Goal: Task Accomplishment & Management: Manage account settings

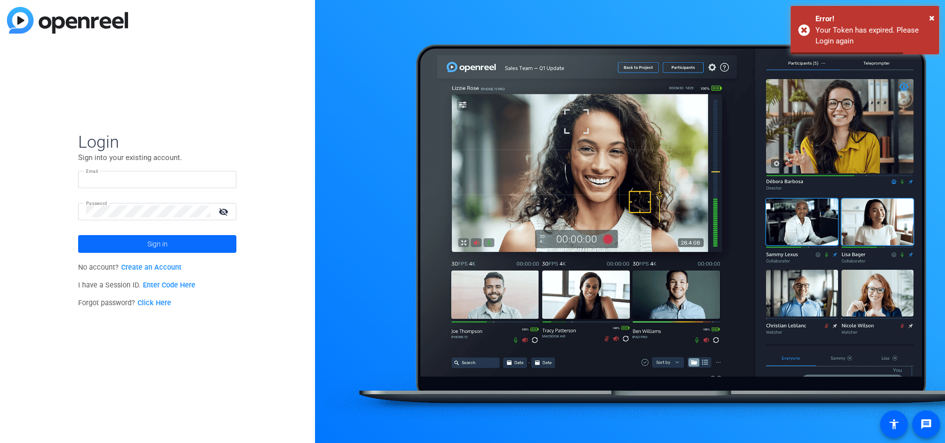
type input "[EMAIL_ADDRESS][PERSON_NAME][DOMAIN_NAME]"
click at [146, 241] on span at bounding box center [157, 244] width 158 height 24
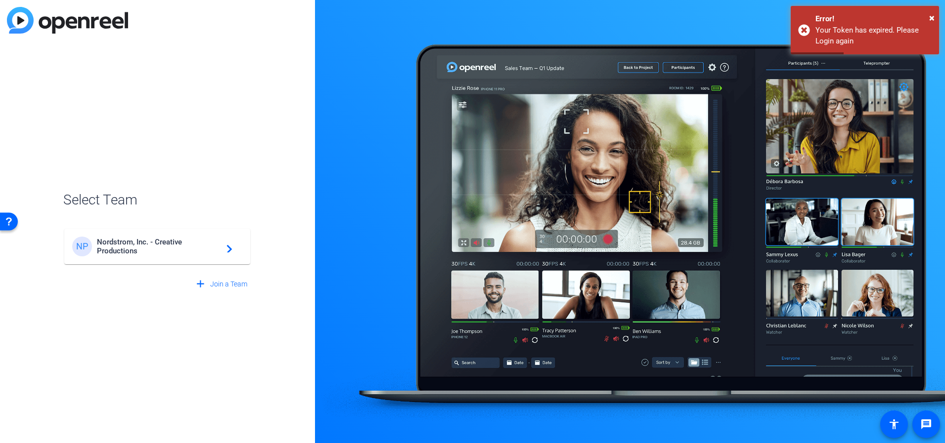
click at [125, 246] on span "Nordstrom, Inc. - Creative Productions" at bounding box center [159, 247] width 124 height 18
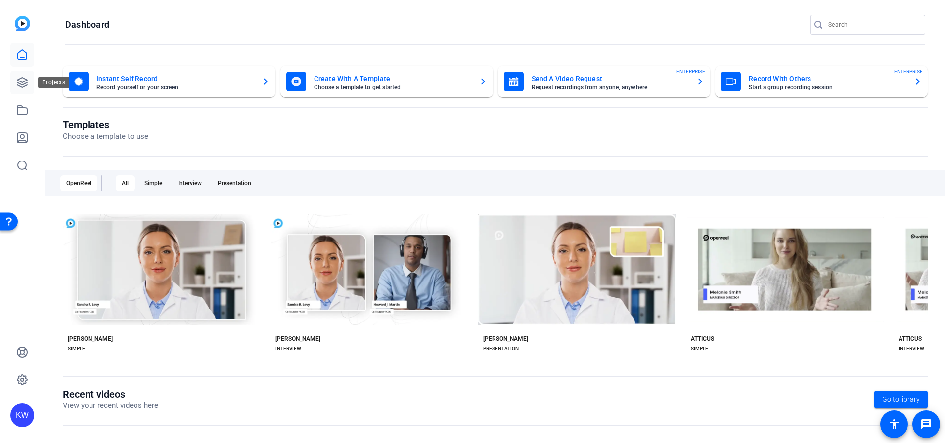
click at [18, 86] on icon at bounding box center [22, 83] width 10 height 10
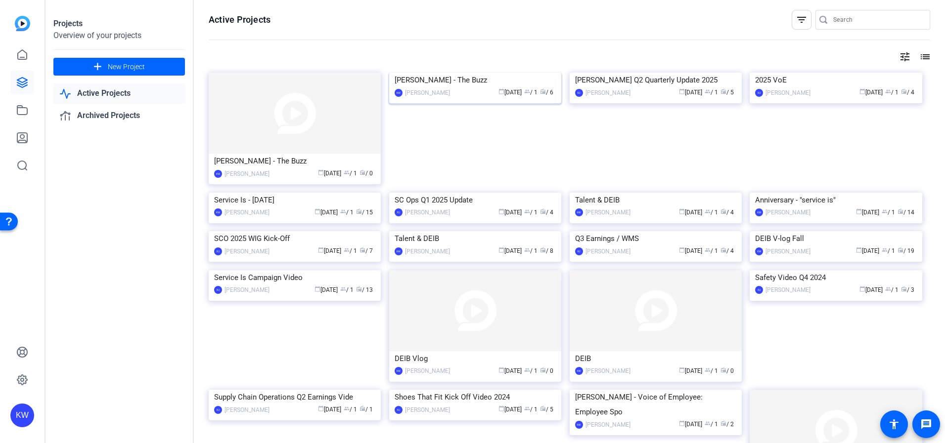
click at [472, 73] on img at bounding box center [475, 73] width 172 height 0
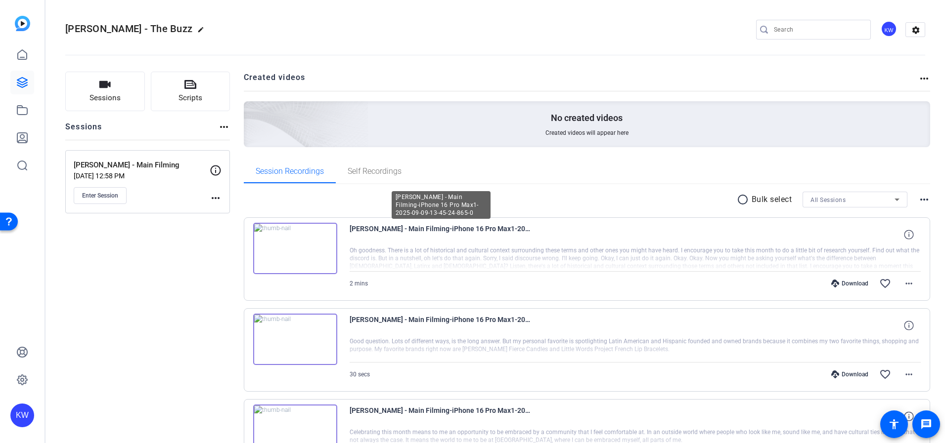
click at [384, 229] on span "[PERSON_NAME] - Main Filming-iPhone 16 Pro Max1-2025-09-09-13-45-24-865-0" at bounding box center [440, 235] width 183 height 24
click at [282, 243] on img at bounding box center [295, 248] width 84 height 51
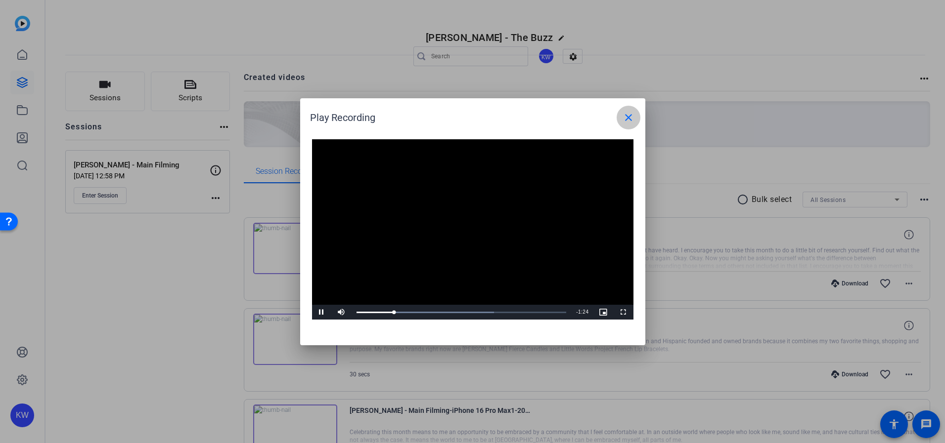
drag, startPoint x: 636, startPoint y: 125, endPoint x: 631, endPoint y: 120, distance: 7.3
click at [635, 125] on span at bounding box center [628, 118] width 24 height 24
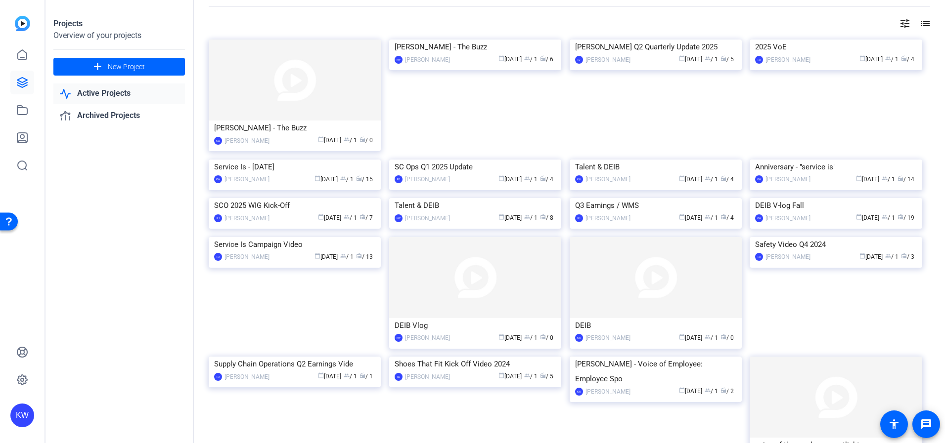
scroll to position [35, 0]
click at [135, 67] on span "New Project" at bounding box center [126, 67] width 37 height 10
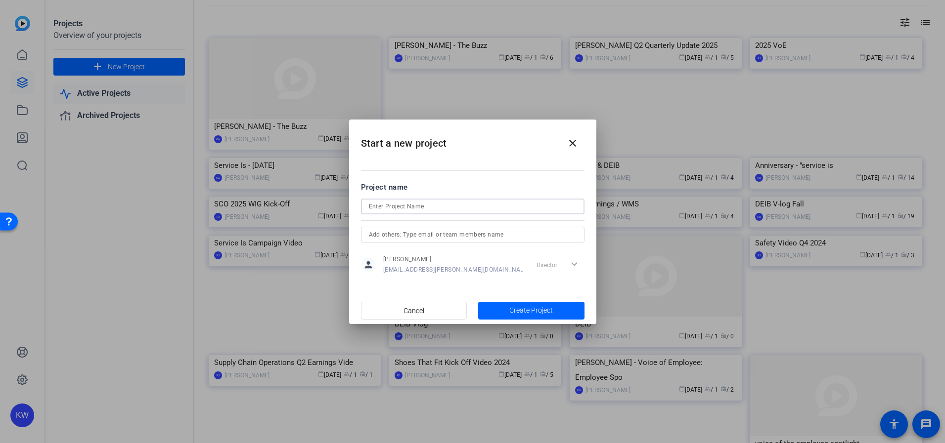
click at [440, 211] on input at bounding box center [473, 207] width 208 height 12
type input "Service Is Holiday - 2025"
click at [524, 308] on span "Create Project" at bounding box center [530, 310] width 43 height 10
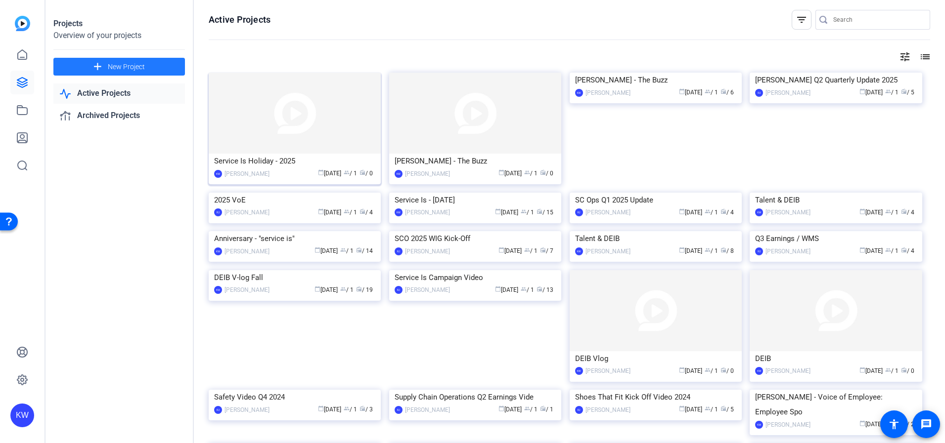
click at [361, 147] on img at bounding box center [295, 113] width 172 height 81
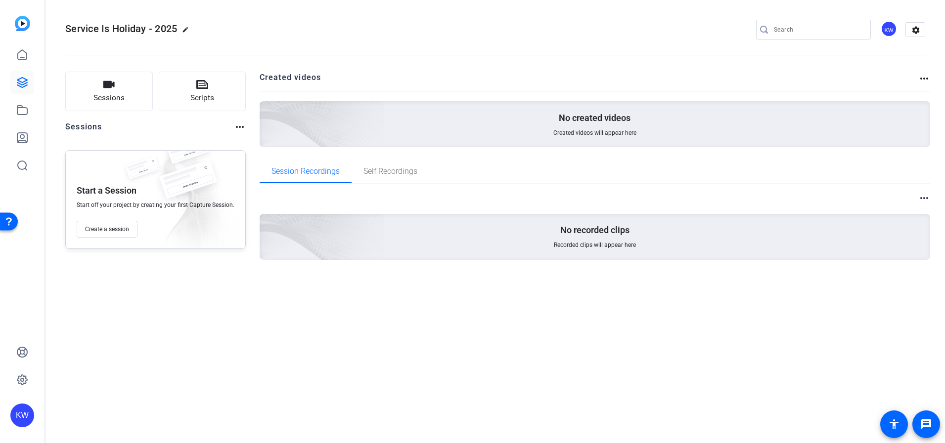
click at [189, 27] on mat-icon "edit" at bounding box center [188, 32] width 12 height 12
click at [71, 29] on div "Service Is Holiday - 2025" at bounding box center [105, 30] width 81 height 16
click at [73, 29] on input "Service Is Holiday - 2025" at bounding box center [105, 30] width 65 height 12
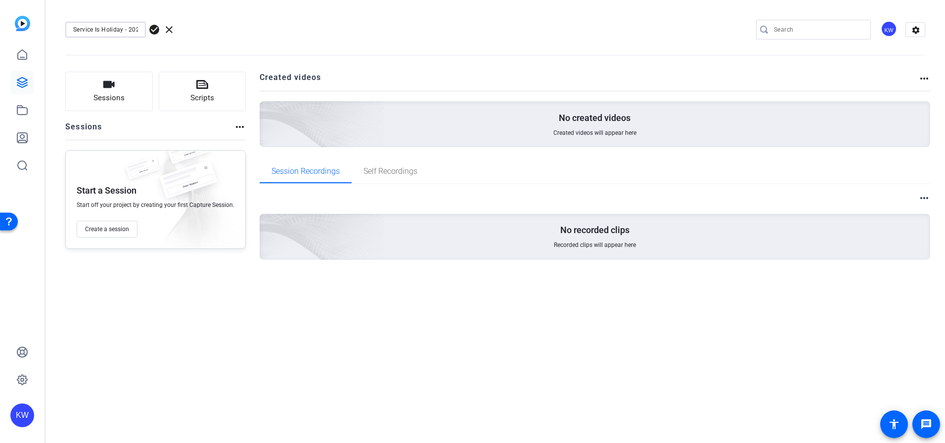
drag, startPoint x: 76, startPoint y: 31, endPoint x: 50, endPoint y: 31, distance: 25.7
click at [50, 31] on mat-toolbar "Service Is Holiday - 2025 check_circle clear KW settings" at bounding box center [494, 29] width 899 height 59
click at [74, 29] on input "Service Is Holiday - 2025" at bounding box center [105, 30] width 65 height 12
type input "[PERSON_NAME]-[PERSON_NAME] / Service Is Holiday - 2025"
click at [152, 29] on span "check_circle" at bounding box center [154, 30] width 12 height 12
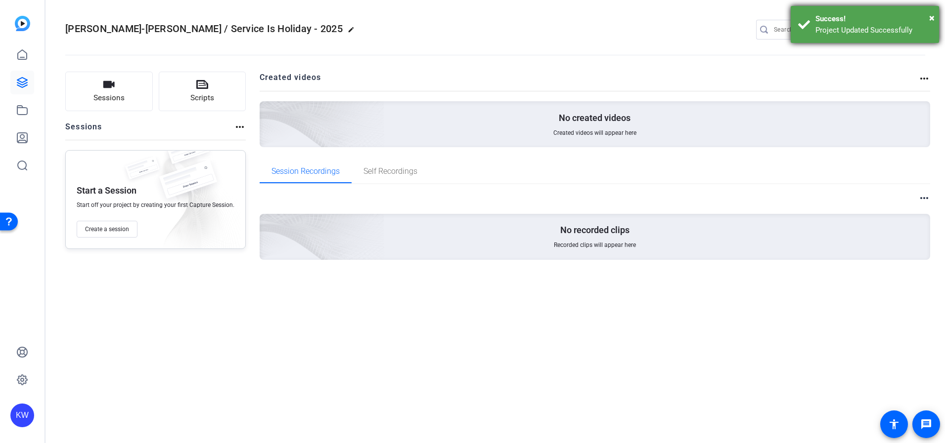
click at [938, 15] on div "× Success! Project Updated Successfully" at bounding box center [864, 24] width 148 height 37
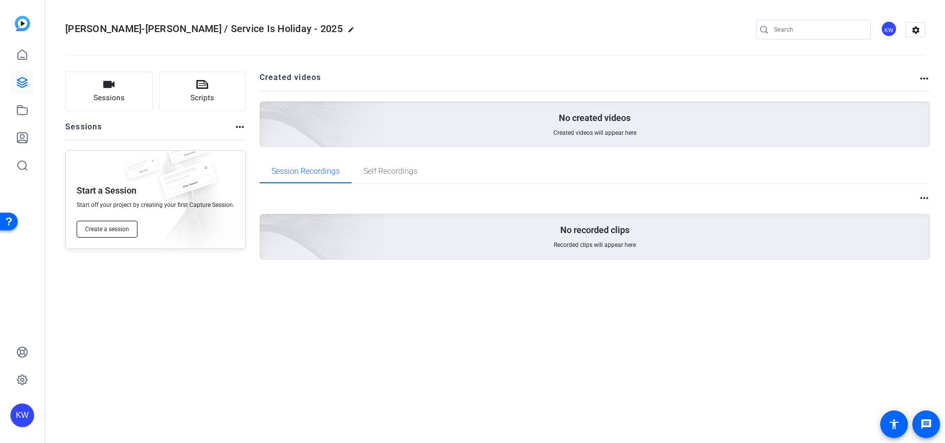
click at [119, 228] on span "Create a session" at bounding box center [107, 229] width 44 height 8
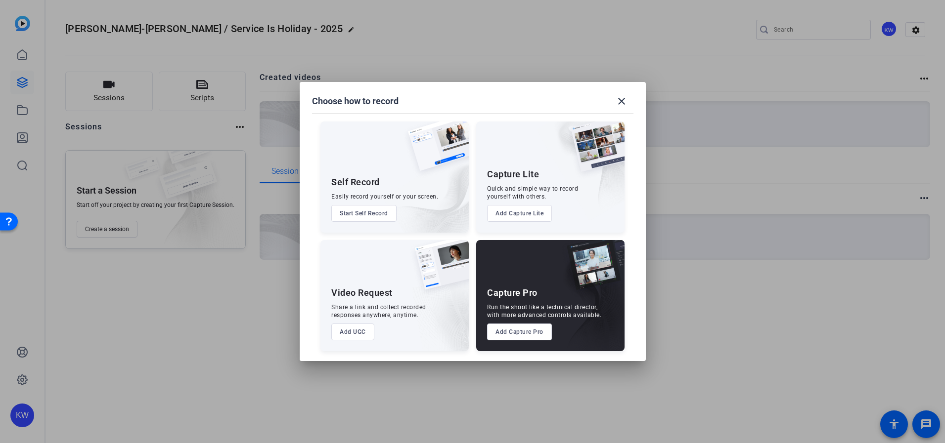
click at [527, 335] on button "Add Capture Pro" at bounding box center [519, 332] width 65 height 17
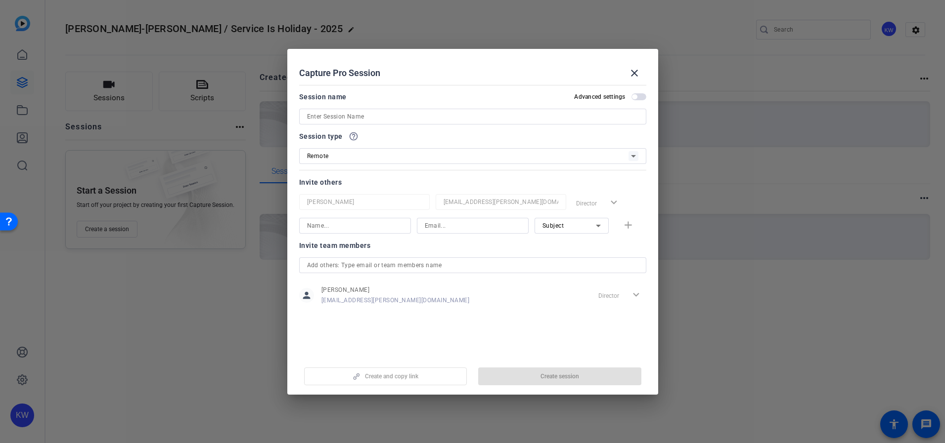
click at [376, 117] on input at bounding box center [472, 117] width 331 height 12
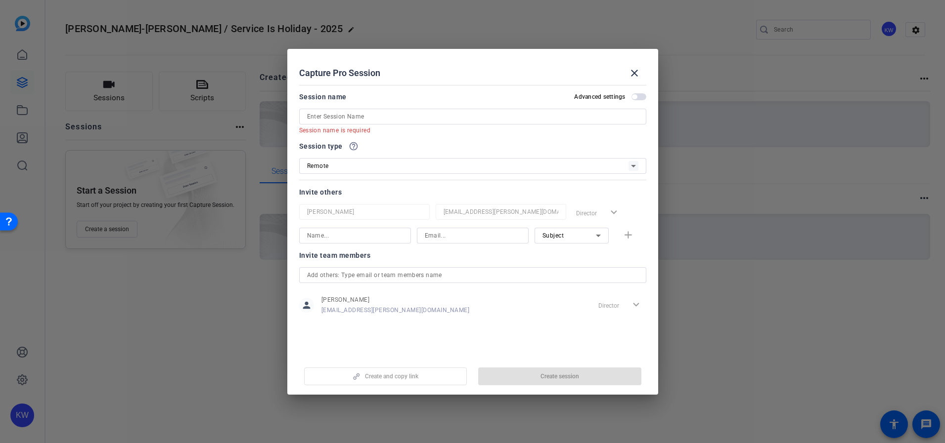
drag, startPoint x: 65, startPoint y: 29, endPoint x: 240, endPoint y: 27, distance: 174.5
click at [240, 27] on div at bounding box center [472, 221] width 945 height 443
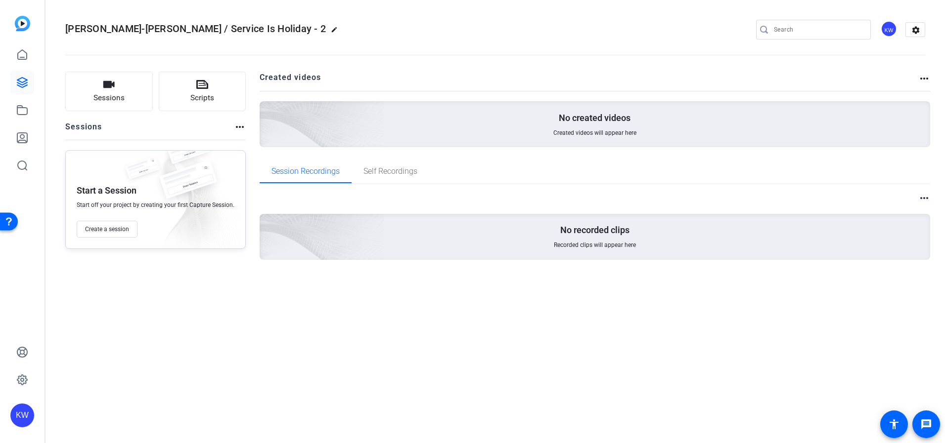
drag, startPoint x: 261, startPoint y: 27, endPoint x: 249, endPoint y: 28, distance: 11.9
click at [260, 28] on div "[PERSON_NAME]-[PERSON_NAME] / Service Is Holiday - 2 edit KW settings" at bounding box center [495, 29] width 860 height 15
drag, startPoint x: 69, startPoint y: 31, endPoint x: 107, endPoint y: 30, distance: 38.1
click at [117, 30] on span "[PERSON_NAME]-[PERSON_NAME] / Service Is Holiday - 2" at bounding box center [195, 29] width 260 height 12
drag, startPoint x: 68, startPoint y: 28, endPoint x: 305, endPoint y: 24, distance: 237.3
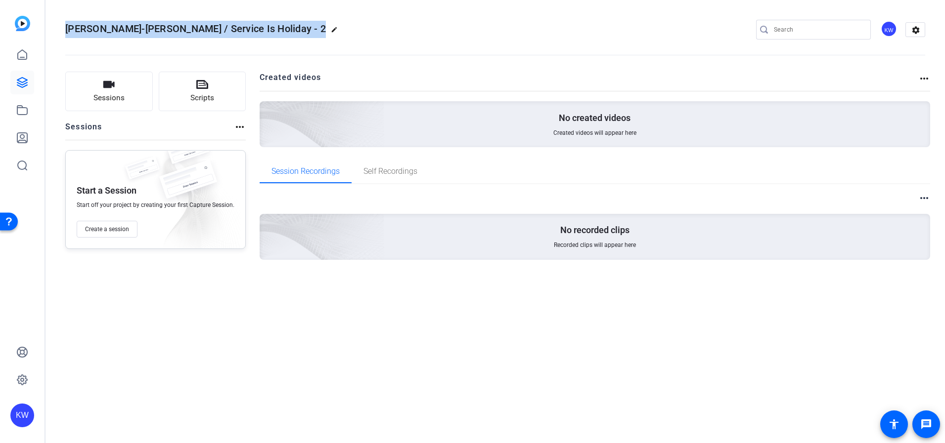
click at [305, 24] on div "[PERSON_NAME]-[PERSON_NAME] / Service Is Holiday - 2 edit KW settings" at bounding box center [495, 29] width 860 height 15
copy h2 "[PERSON_NAME]-[PERSON_NAME] / Service Is Holiday - 2 edit"
click at [884, 28] on div "KW" at bounding box center [888, 29] width 16 height 16
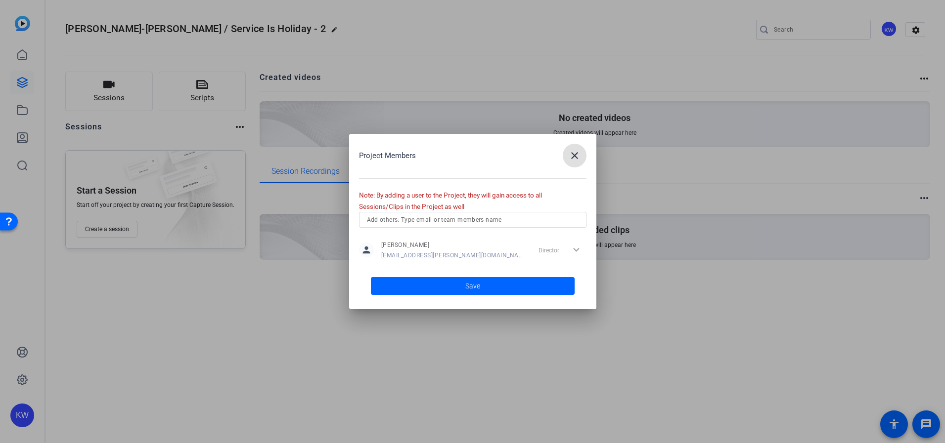
click at [570, 155] on mat-icon "close" at bounding box center [574, 156] width 12 height 12
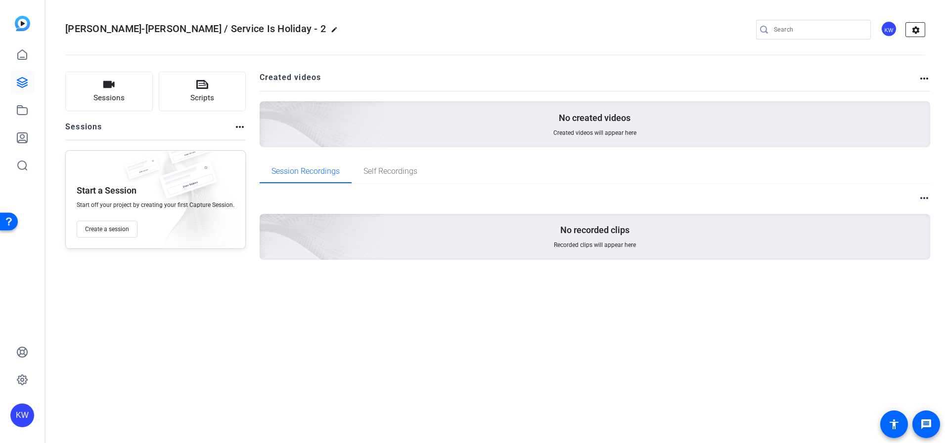
click at [918, 31] on mat-icon "settings" at bounding box center [916, 30] width 20 height 15
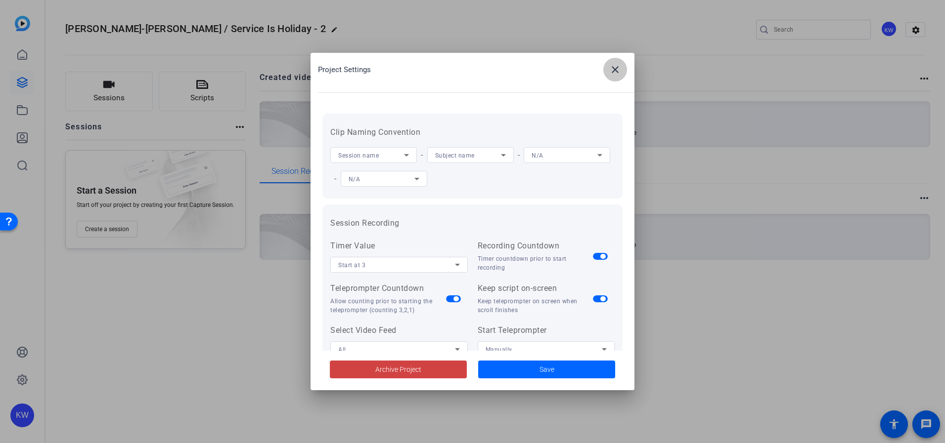
drag, startPoint x: 618, startPoint y: 71, endPoint x: 401, endPoint y: 88, distance: 217.2
click at [618, 71] on mat-icon "close" at bounding box center [615, 70] width 12 height 12
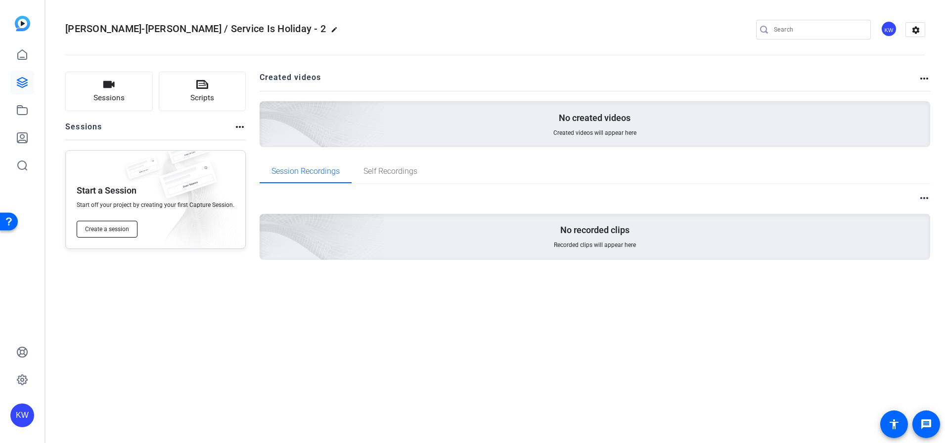
click at [127, 234] on button "Create a session" at bounding box center [107, 229] width 61 height 17
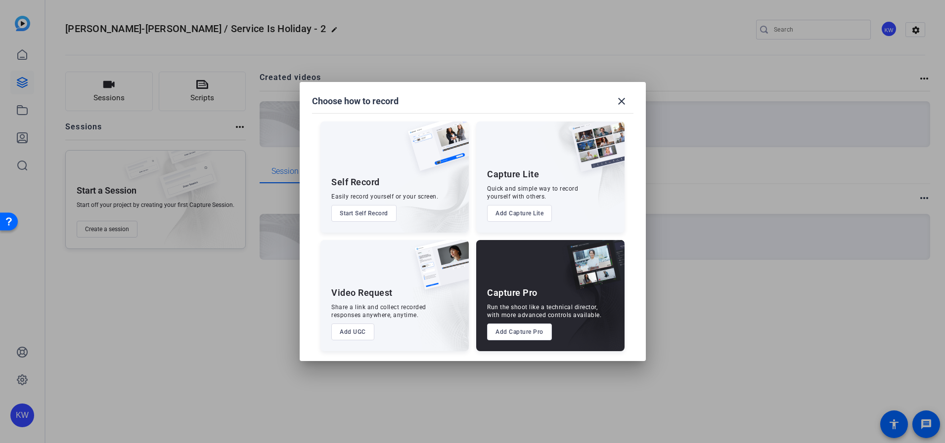
drag, startPoint x: 531, startPoint y: 331, endPoint x: 527, endPoint y: 303, distance: 27.9
click at [531, 331] on button "Add Capture Pro" at bounding box center [519, 332] width 65 height 17
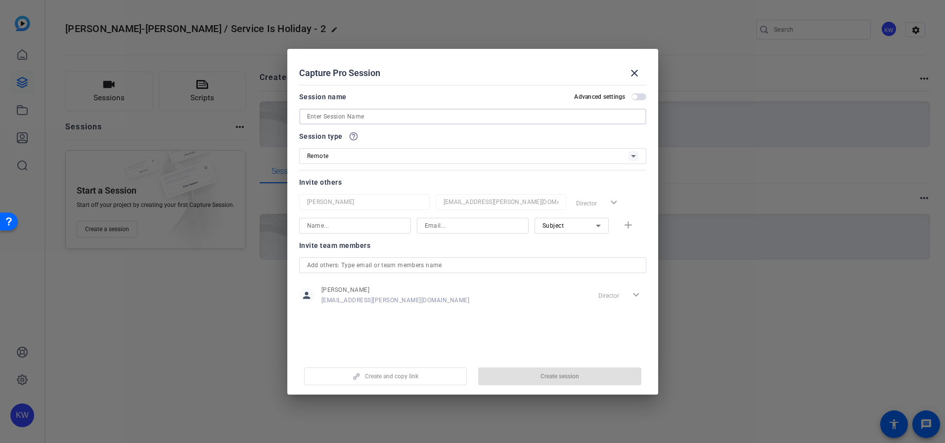
click at [388, 118] on input at bounding box center [472, 117] width 331 height 12
paste input "[PERSON_NAME]-[PERSON_NAME] / Service Is Holiday - 2"
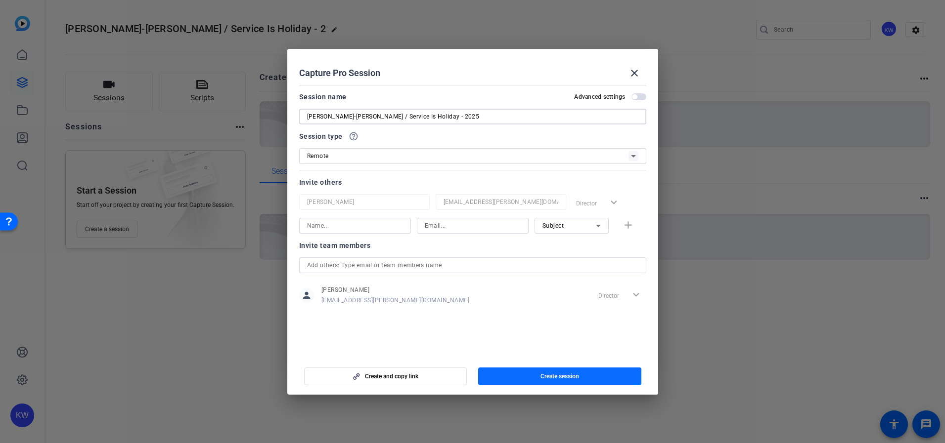
type input "[PERSON_NAME]-[PERSON_NAME] / Service Is Holiday - 2025"
click at [520, 378] on span "button" at bounding box center [559, 377] width 163 height 24
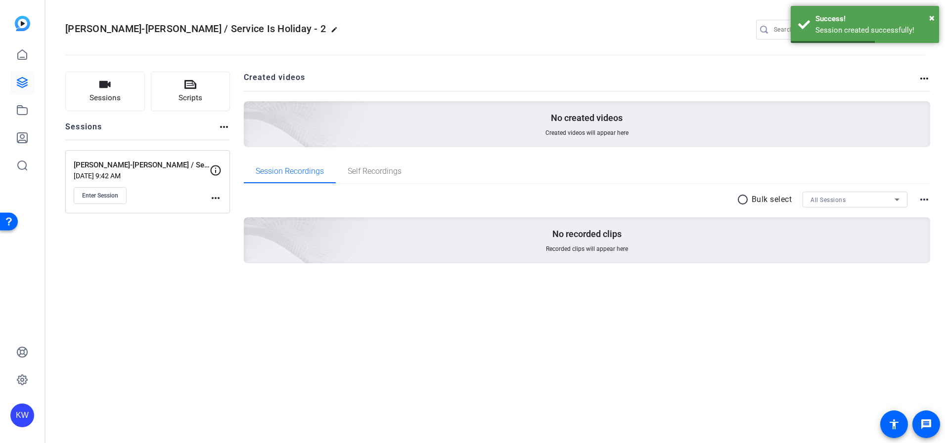
click at [213, 197] on mat-icon "more_horiz" at bounding box center [216, 198] width 12 height 12
click at [129, 195] on div at bounding box center [472, 221] width 945 height 443
click at [110, 196] on span "Enter Session" at bounding box center [100, 196] width 36 height 8
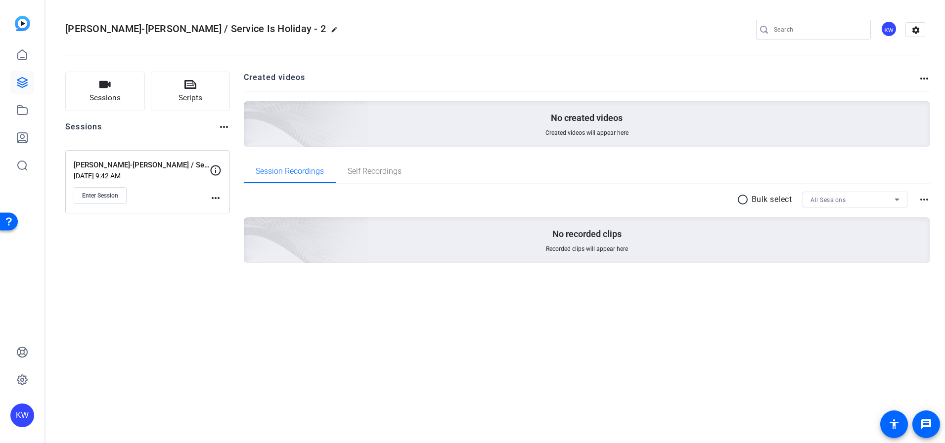
click at [219, 200] on mat-icon "more_horiz" at bounding box center [216, 198] width 12 height 12
drag, startPoint x: 164, startPoint y: 184, endPoint x: 209, endPoint y: 178, distance: 45.4
click at [165, 184] on div at bounding box center [472, 221] width 945 height 443
click at [217, 173] on icon at bounding box center [216, 171] width 12 height 12
click at [216, 199] on mat-icon "more_horiz" at bounding box center [216, 198] width 12 height 12
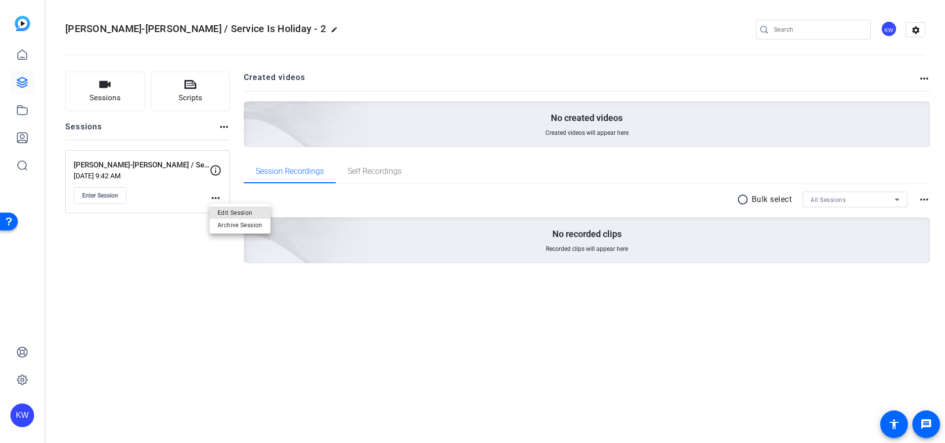
click at [220, 211] on span "Edit Session" at bounding box center [239, 213] width 45 height 12
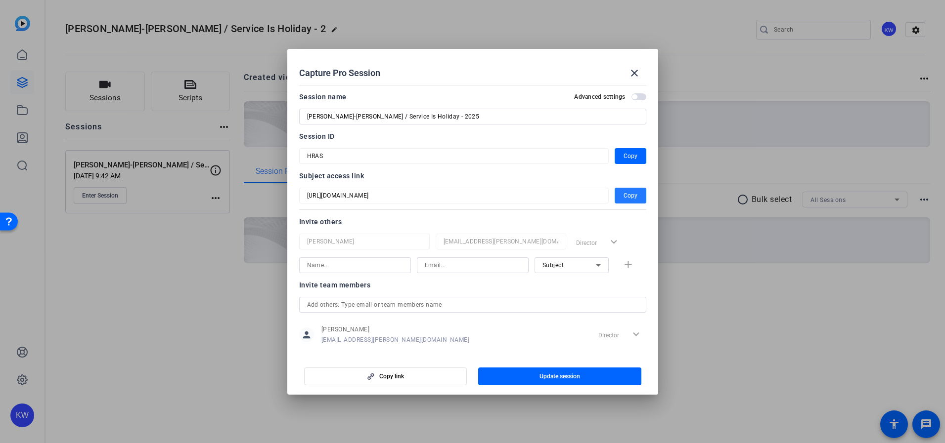
click at [631, 194] on span "Copy" at bounding box center [630, 196] width 14 height 12
click at [630, 73] on mat-icon "close" at bounding box center [634, 73] width 12 height 12
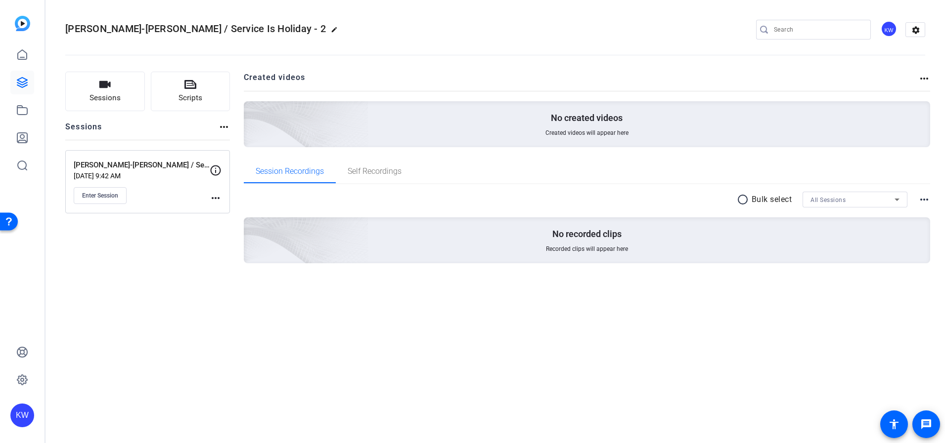
drag, startPoint x: 430, startPoint y: 26, endPoint x: 412, endPoint y: 14, distance: 20.7
click at [430, 26] on div "[PERSON_NAME]-[PERSON_NAME] / Service Is Holiday - 2 edit KW settings" at bounding box center [495, 29] width 860 height 15
